Goal: Find specific page/section: Find specific page/section

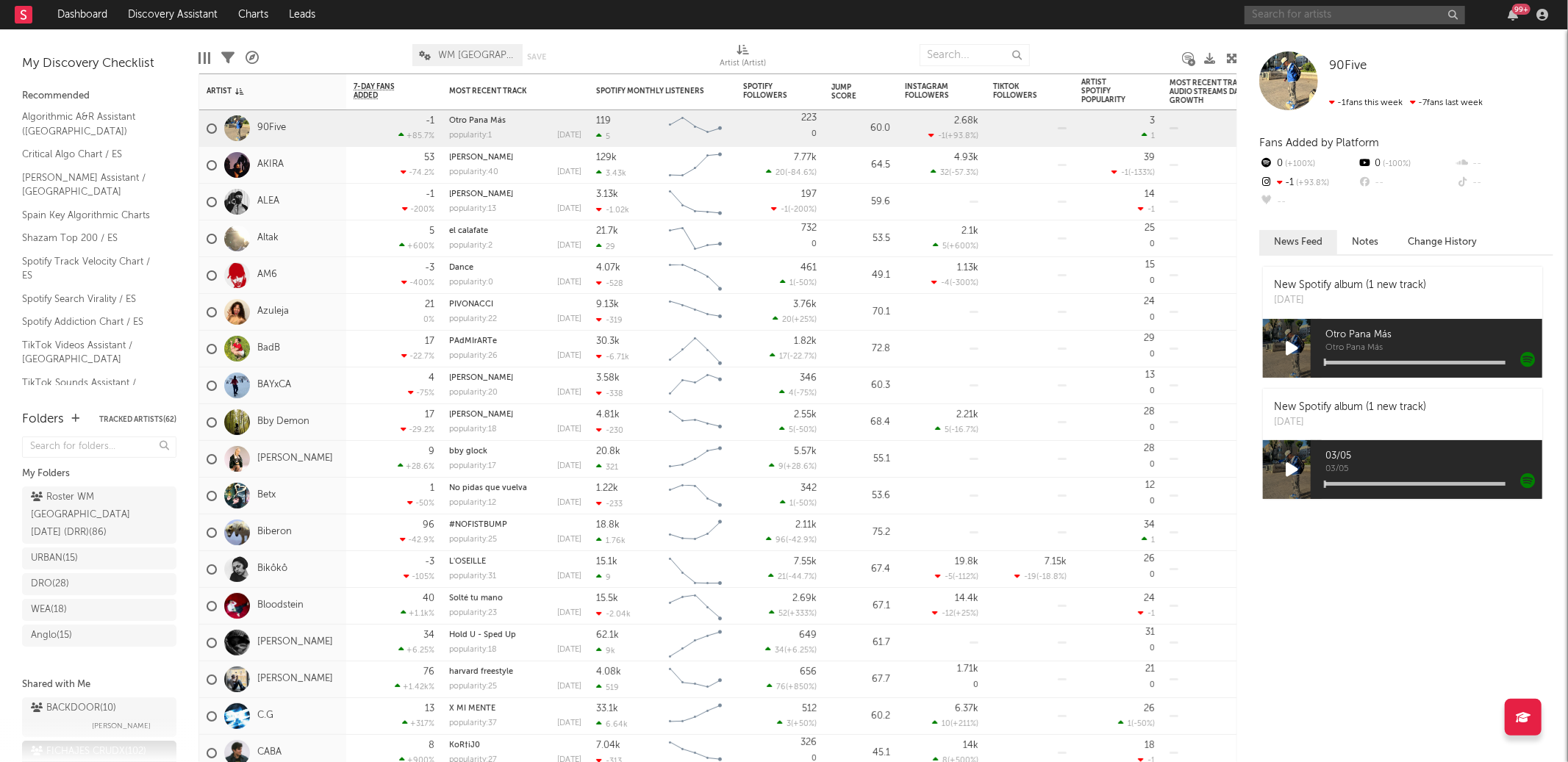
click at [1292, 12] on input "text" at bounding box center [1355, 15] width 221 height 19
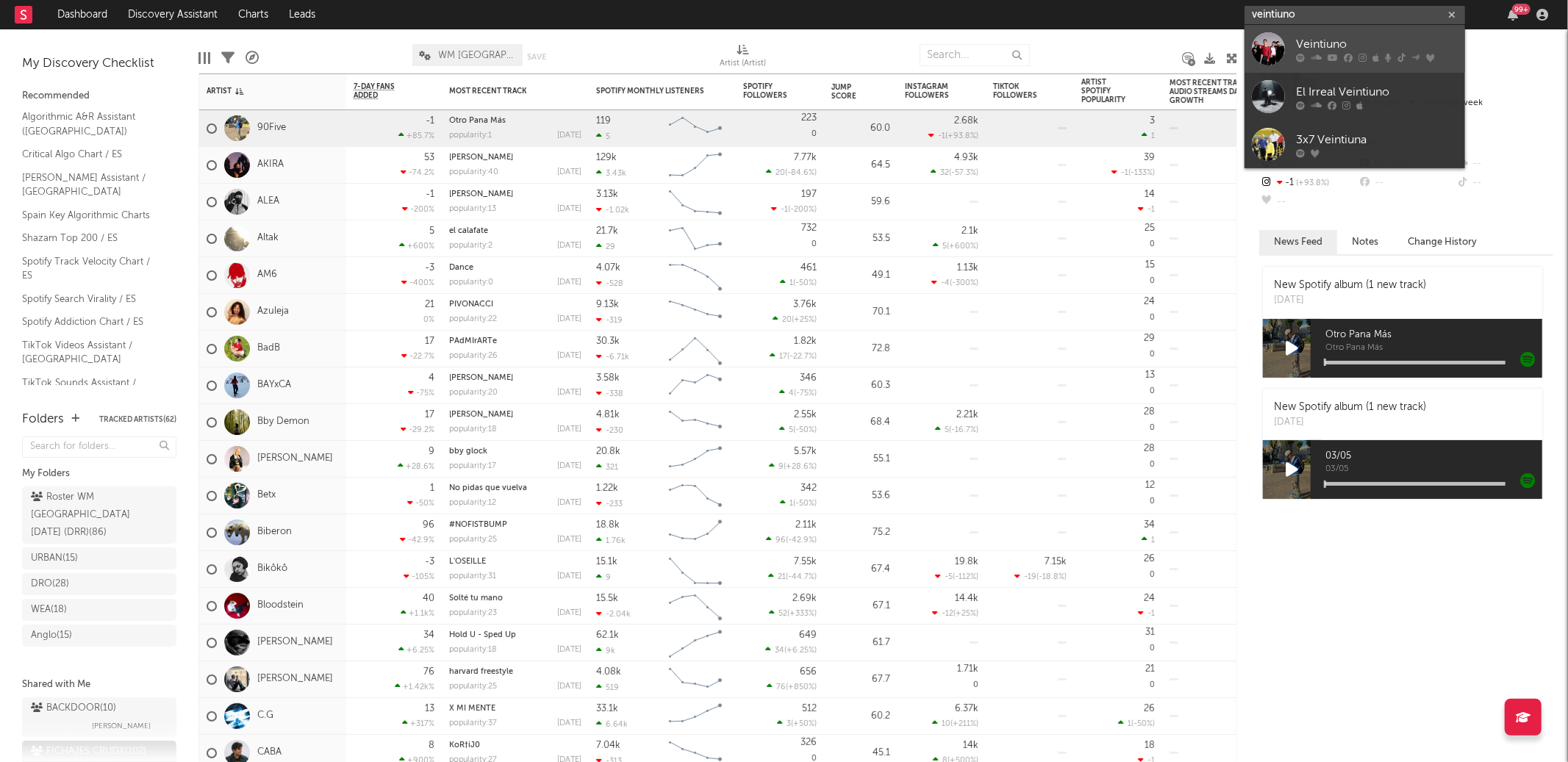
type input "veintiuno"
click at [1326, 48] on div "Veintiuno" at bounding box center [1376, 44] width 162 height 18
